Goal: Information Seeking & Learning: Learn about a topic

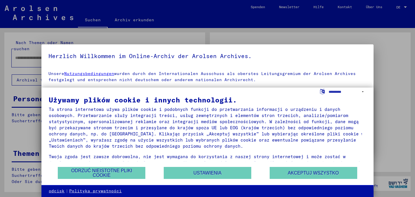
type input "**********"
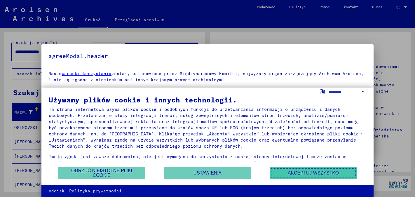
click at [313, 174] on font "Akceptuj wszystko" at bounding box center [313, 173] width 51 height 5
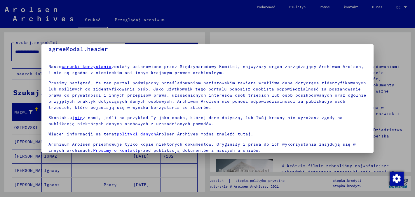
scroll to position [30, 0]
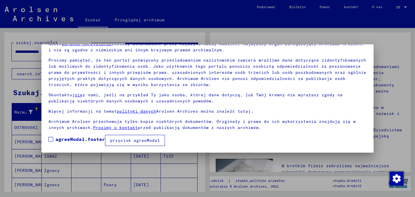
click at [127, 141] on font "przycisk agreeModal" at bounding box center [135, 140] width 50 height 5
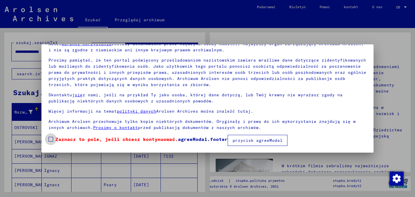
click at [51, 138] on span at bounding box center [50, 139] width 5 height 5
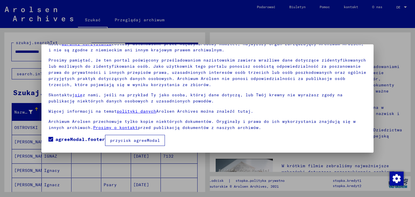
click at [146, 140] on font "przycisk agreeModal" at bounding box center [135, 140] width 50 height 5
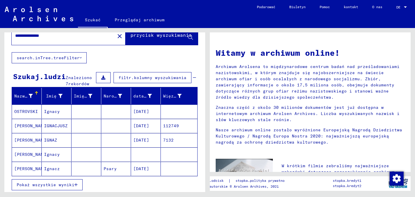
scroll to position [18, 0]
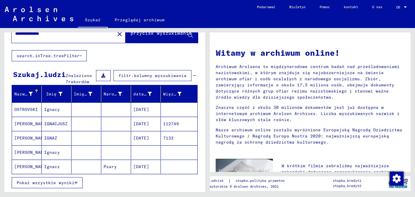
click at [27, 137] on font "[PERSON_NAME]" at bounding box center [31, 138] width 34 height 5
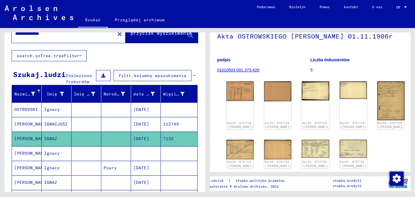
scroll to position [37, 0]
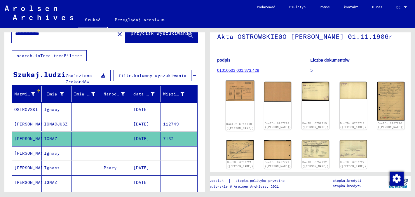
click at [231, 130] on div "DocID: 6757718 ([PERSON_NAME])" at bounding box center [240, 126] width 28 height 8
click at [240, 73] on font "01010503 001.373.428" at bounding box center [238, 70] width 42 height 5
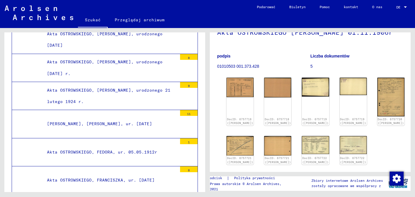
scroll to position [48, 0]
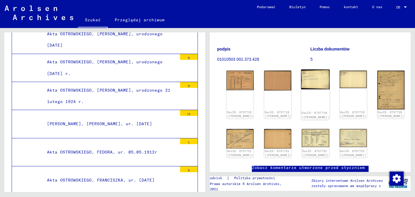
click at [301, 108] on div "DocID: 6757719 ([PERSON_NAME])" at bounding box center [315, 95] width 29 height 50
click at [301, 89] on img at bounding box center [315, 80] width 29 height 20
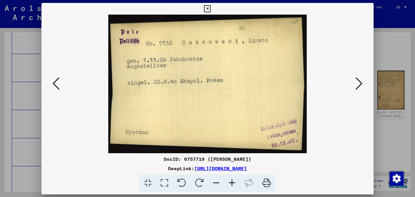
click at [293, 91] on img at bounding box center [207, 84] width 293 height 139
click at [59, 86] on icon at bounding box center [56, 84] width 7 height 14
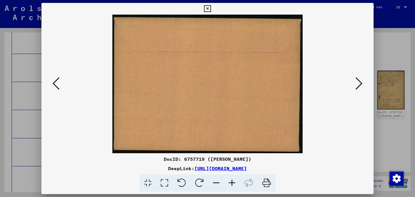
click at [59, 86] on icon at bounding box center [56, 84] width 7 height 14
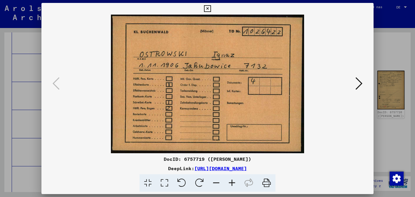
click at [360, 83] on icon at bounding box center [359, 84] width 7 height 14
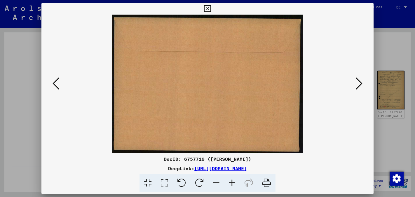
click at [360, 83] on icon at bounding box center [359, 84] width 7 height 14
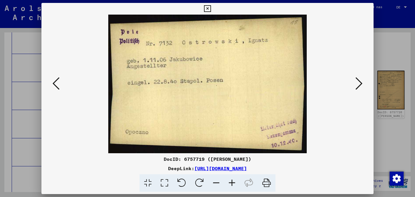
click at [360, 83] on icon at bounding box center [359, 84] width 7 height 14
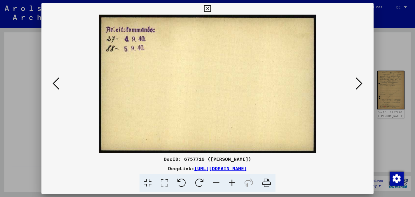
click at [360, 83] on icon at bounding box center [359, 84] width 7 height 14
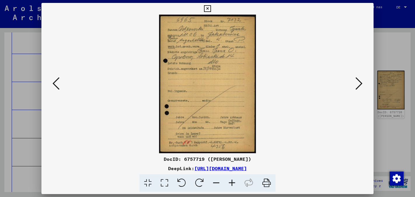
click at [359, 87] on icon at bounding box center [359, 84] width 7 height 14
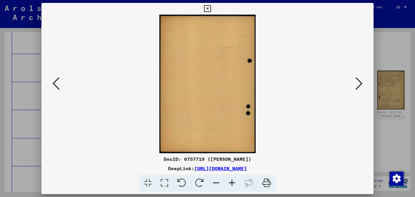
click at [359, 87] on icon at bounding box center [359, 84] width 7 height 14
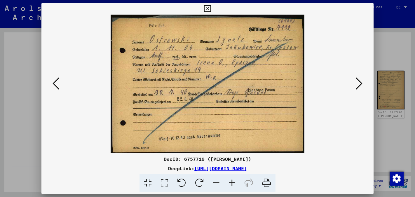
click at [359, 87] on icon at bounding box center [359, 84] width 7 height 14
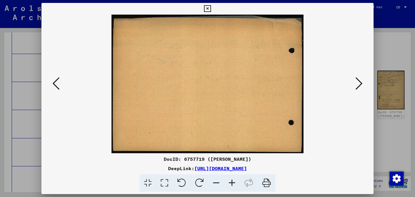
click at [55, 84] on icon at bounding box center [56, 84] width 7 height 14
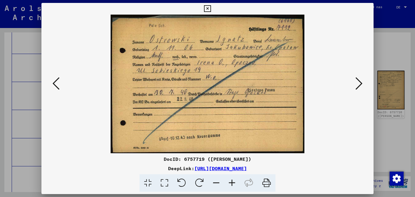
click at [355, 88] on button at bounding box center [359, 84] width 11 height 17
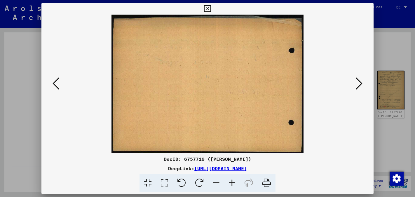
click at [355, 88] on button at bounding box center [359, 84] width 11 height 17
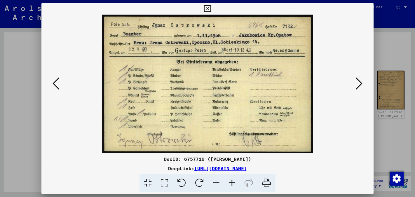
click at [355, 88] on button at bounding box center [359, 84] width 11 height 17
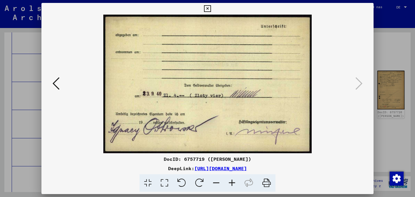
click at [54, 84] on icon at bounding box center [56, 84] width 7 height 14
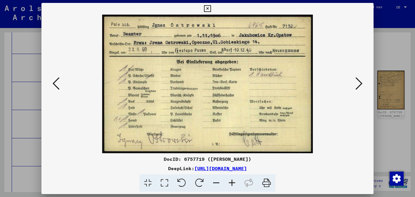
click at [54, 84] on icon at bounding box center [56, 84] width 7 height 14
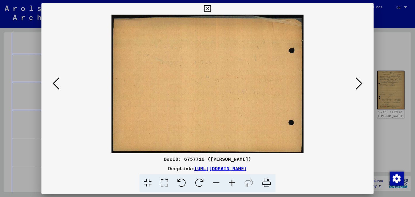
click at [363, 84] on button at bounding box center [359, 84] width 11 height 17
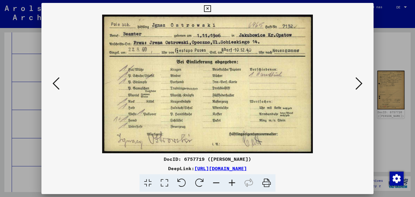
click at [360, 85] on icon at bounding box center [359, 84] width 7 height 14
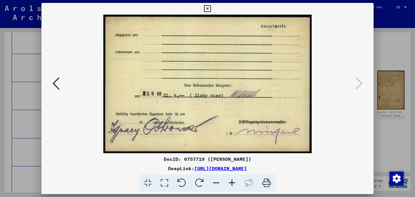
click at [53, 82] on icon at bounding box center [56, 84] width 7 height 14
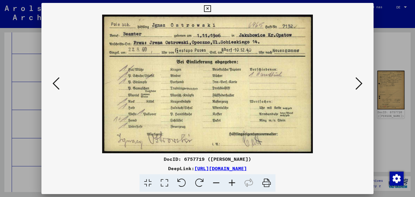
click at [53, 82] on icon at bounding box center [56, 84] width 7 height 14
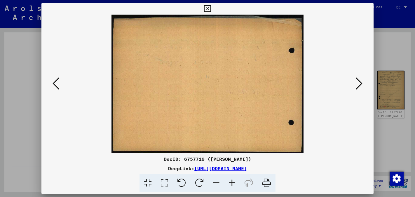
click at [53, 82] on icon at bounding box center [56, 84] width 7 height 14
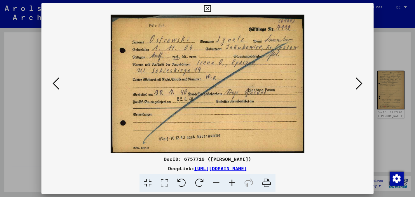
click at [53, 82] on icon at bounding box center [56, 84] width 7 height 14
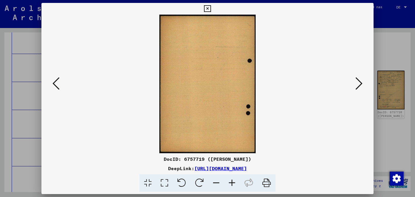
click at [53, 82] on icon at bounding box center [56, 84] width 7 height 14
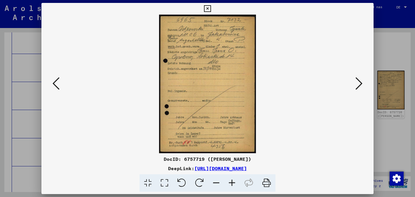
click at [53, 82] on icon at bounding box center [56, 84] width 7 height 14
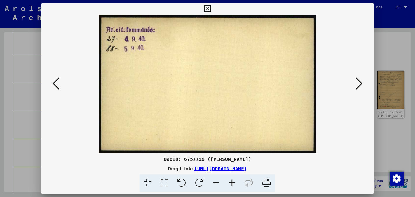
click at [53, 82] on icon at bounding box center [56, 84] width 7 height 14
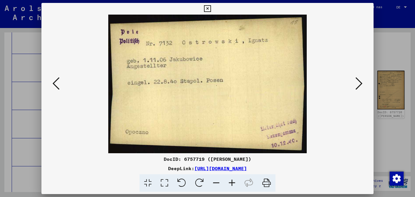
click at [268, 184] on icon at bounding box center [267, 183] width 18 height 18
click at [59, 79] on icon at bounding box center [56, 84] width 7 height 14
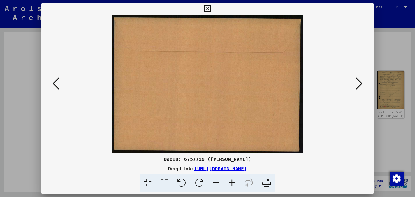
click at [59, 79] on icon at bounding box center [56, 84] width 7 height 14
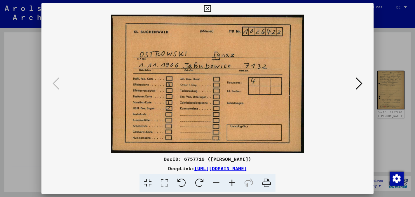
click at [362, 84] on icon at bounding box center [359, 84] width 7 height 14
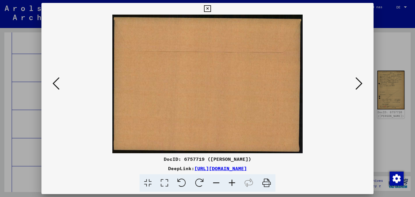
click at [58, 82] on icon at bounding box center [56, 84] width 7 height 14
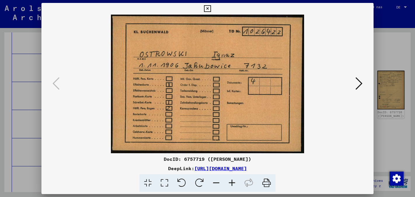
click at [357, 85] on icon at bounding box center [359, 84] width 7 height 14
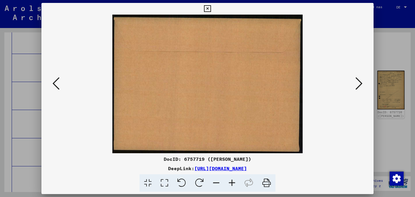
click at [357, 85] on icon at bounding box center [359, 84] width 7 height 14
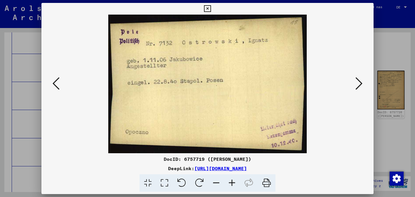
click at [357, 85] on icon at bounding box center [359, 84] width 7 height 14
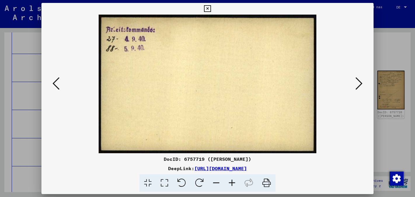
click at [357, 85] on icon at bounding box center [359, 84] width 7 height 14
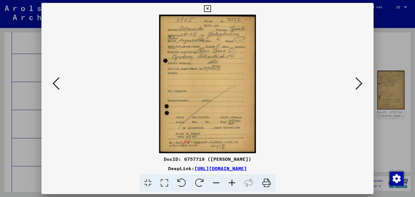
click at [357, 85] on icon at bounding box center [359, 84] width 7 height 14
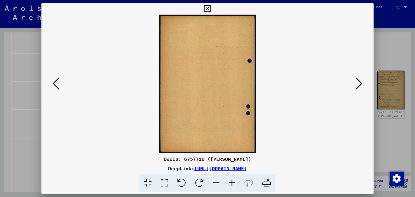
click at [357, 85] on icon at bounding box center [359, 84] width 7 height 14
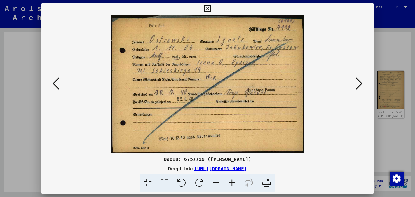
click at [357, 85] on icon at bounding box center [359, 84] width 7 height 14
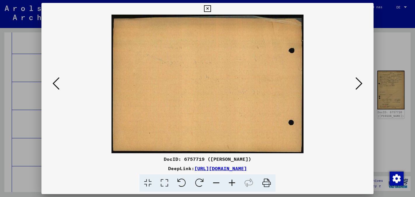
click at [357, 85] on icon at bounding box center [359, 84] width 7 height 14
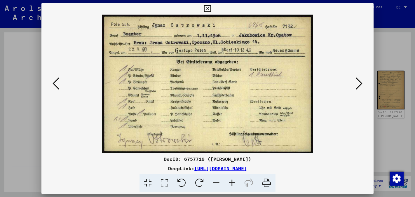
click at [357, 85] on icon at bounding box center [359, 84] width 7 height 14
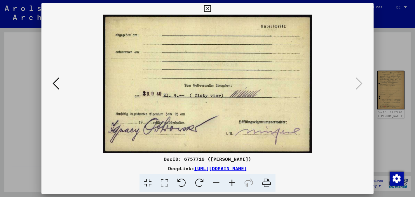
click at [270, 184] on icon at bounding box center [267, 183] width 18 height 18
click at [57, 83] on icon at bounding box center [56, 84] width 7 height 14
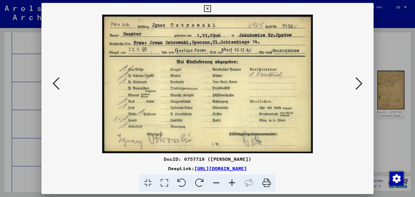
click at [268, 186] on icon at bounding box center [267, 183] width 18 height 18
click at [361, 83] on icon at bounding box center [359, 84] width 7 height 14
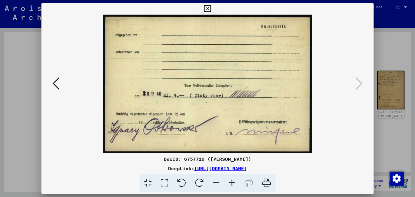
click at [60, 85] on button at bounding box center [56, 84] width 11 height 17
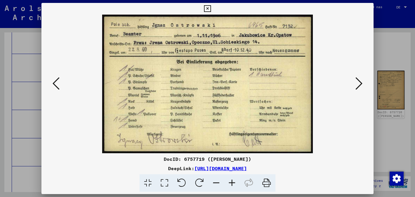
click at [60, 85] on button at bounding box center [56, 84] width 11 height 17
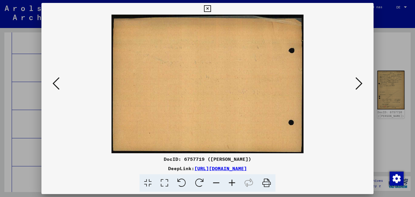
click at [60, 85] on button at bounding box center [56, 84] width 11 height 17
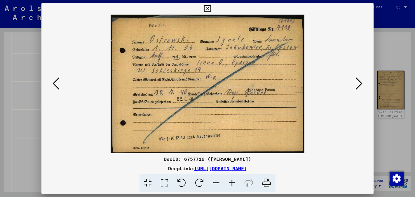
click at [268, 183] on icon at bounding box center [267, 183] width 18 height 18
click at [62, 84] on img at bounding box center [207, 84] width 293 height 139
click at [59, 82] on icon at bounding box center [56, 84] width 7 height 14
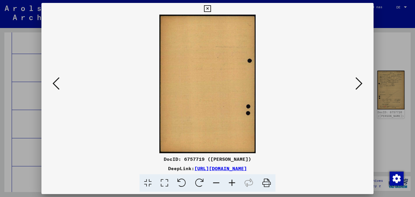
click at [59, 82] on icon at bounding box center [56, 84] width 7 height 14
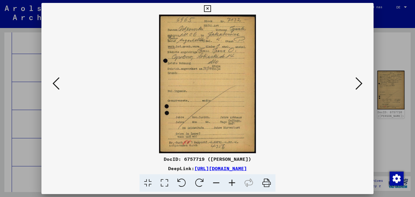
click at [266, 181] on icon at bounding box center [267, 183] width 18 height 18
click at [56, 82] on icon at bounding box center [56, 84] width 7 height 14
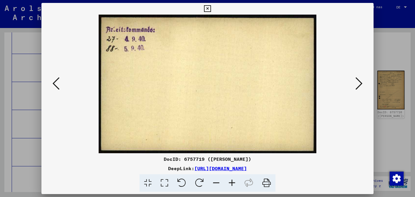
click at [267, 184] on icon at bounding box center [267, 183] width 18 height 18
click at [56, 87] on icon at bounding box center [56, 84] width 7 height 14
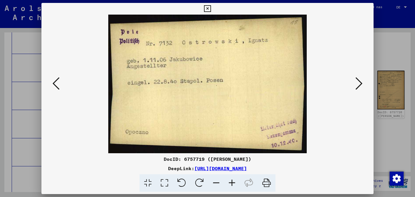
click at [268, 185] on icon at bounding box center [267, 183] width 18 height 18
click at [58, 81] on icon at bounding box center [56, 84] width 7 height 14
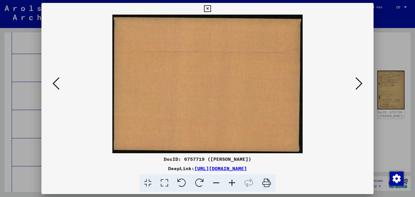
click at [58, 81] on icon at bounding box center [56, 84] width 7 height 14
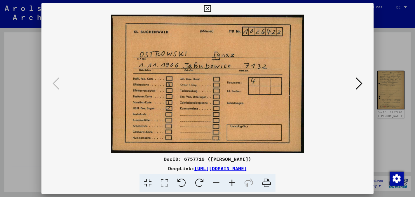
click at [269, 184] on icon at bounding box center [267, 183] width 18 height 18
click at [360, 87] on icon at bounding box center [359, 84] width 7 height 14
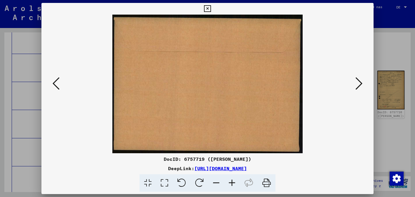
click at [360, 87] on icon at bounding box center [359, 84] width 7 height 14
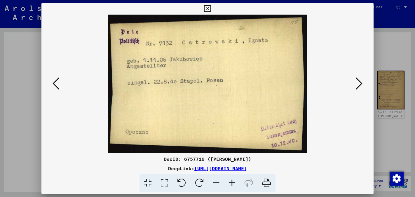
click at [360, 87] on icon at bounding box center [359, 84] width 7 height 14
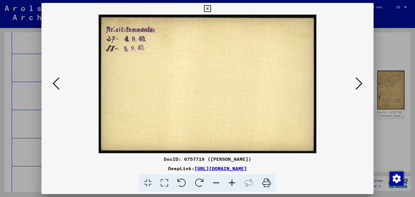
click at [360, 87] on icon at bounding box center [359, 84] width 7 height 14
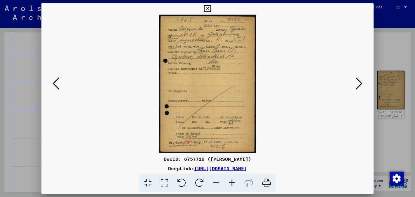
click at [360, 87] on icon at bounding box center [359, 84] width 7 height 14
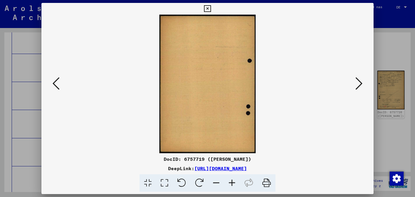
click at [360, 87] on icon at bounding box center [359, 84] width 7 height 14
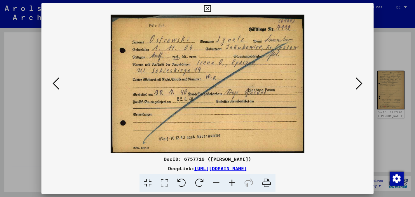
click at [360, 87] on icon at bounding box center [359, 84] width 7 height 14
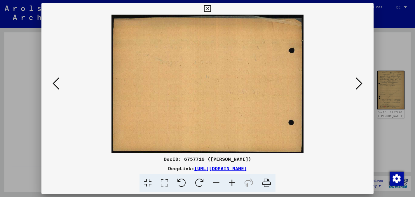
click at [360, 87] on icon at bounding box center [359, 84] width 7 height 14
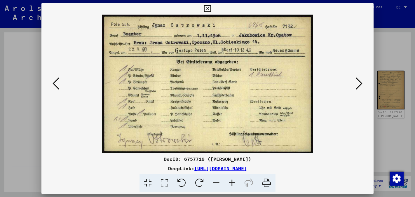
click at [360, 87] on icon at bounding box center [359, 84] width 7 height 14
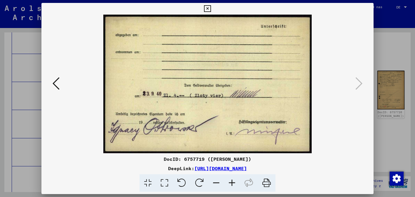
click at [57, 84] on icon at bounding box center [56, 84] width 7 height 14
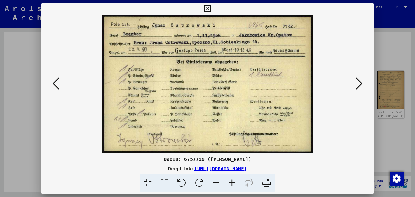
click at [57, 84] on icon at bounding box center [56, 84] width 7 height 14
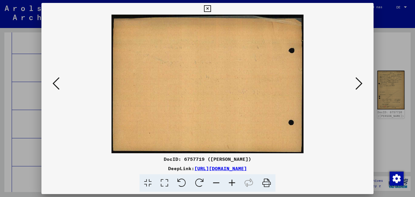
click at [57, 84] on icon at bounding box center [56, 84] width 7 height 14
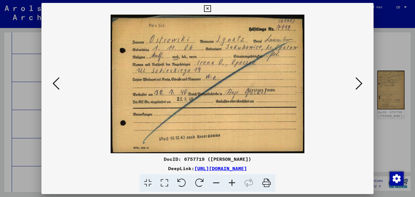
click at [57, 84] on icon at bounding box center [56, 84] width 7 height 14
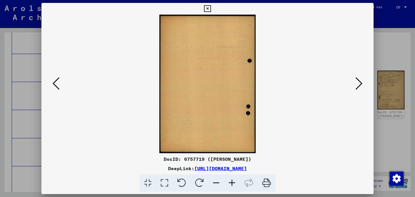
click at [57, 84] on icon at bounding box center [56, 84] width 7 height 14
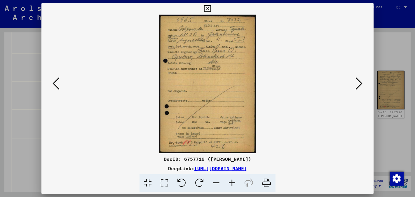
click at [57, 84] on icon at bounding box center [56, 84] width 7 height 14
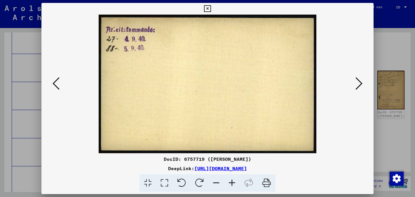
click at [57, 84] on icon at bounding box center [56, 84] width 7 height 14
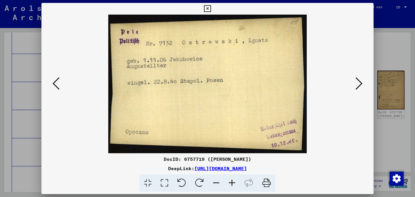
click at [57, 84] on icon at bounding box center [56, 84] width 7 height 14
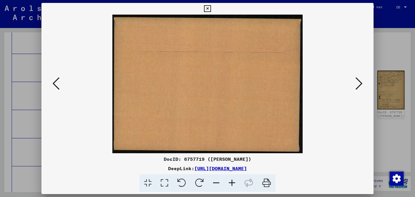
click at [57, 84] on icon at bounding box center [56, 84] width 7 height 14
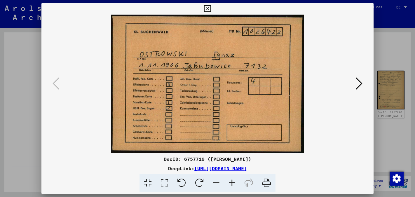
click at [195, 169] on font "[URL][DOMAIN_NAME]" at bounding box center [221, 169] width 53 height 6
